Goal: Ask a question

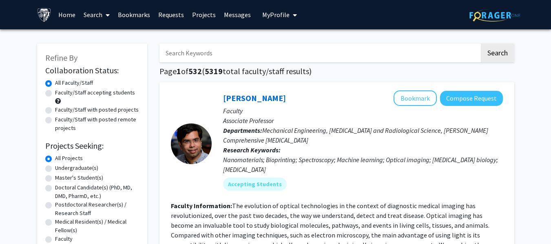
click at [293, 18] on icon "My profile dropdown to access profile and logout" at bounding box center [295, 15] width 4 height 7
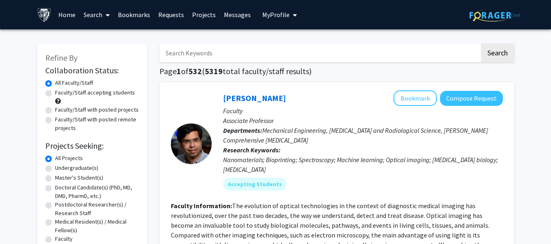
click at [188, 58] on input "Search Keywords" at bounding box center [319, 53] width 320 height 19
click at [481, 44] on button "Search" at bounding box center [497, 53] width 33 height 19
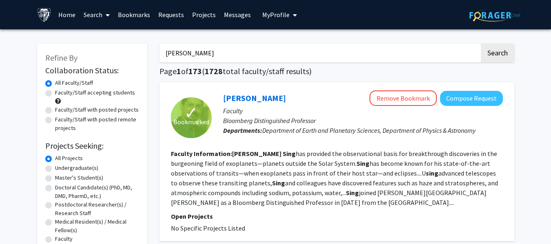
click at [219, 60] on input "[PERSON_NAME]" at bounding box center [319, 53] width 320 height 19
type input "exoplanet"
click at [481, 44] on button "Search" at bounding box center [497, 53] width 33 height 19
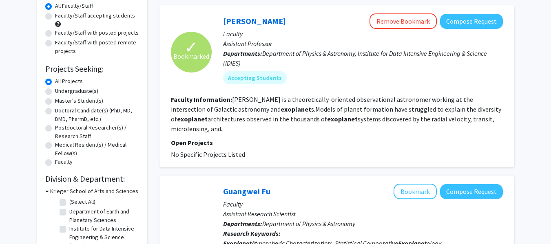
scroll to position [77, 0]
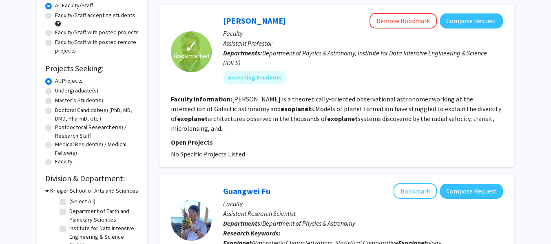
click at [278, 119] on fg-read-more "[PERSON_NAME] is a theoretically-oriented observational astronomer working at t…" at bounding box center [336, 113] width 330 height 37
click at [244, 78] on mat-chip "Accepting Students" at bounding box center [255, 77] width 64 height 13
click at [247, 79] on mat-chip "Accepting Students" at bounding box center [255, 77] width 64 height 13
click at [471, 27] on button "Compose Request" at bounding box center [471, 20] width 63 height 15
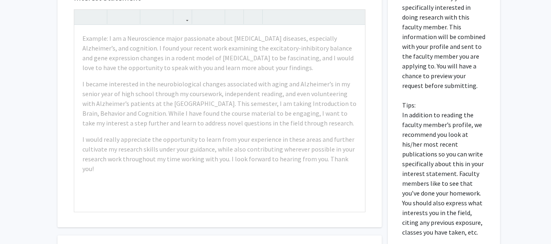
scroll to position [236, 0]
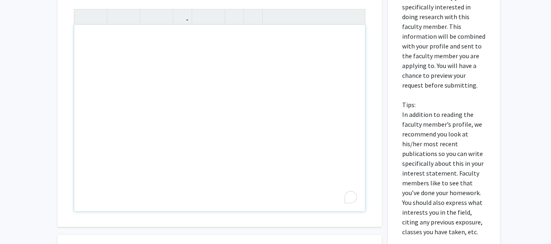
click at [16, 105] on div "All Requests Request for [PERSON_NAME] Request for [PERSON_NAME] Departments: D…" at bounding box center [275, 78] width 551 height 570
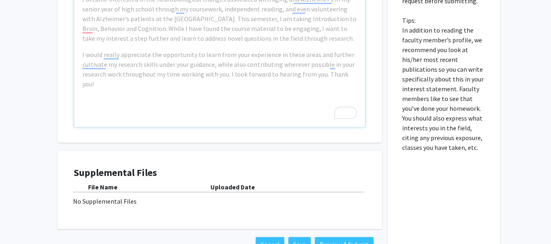
scroll to position [379, 0]
